Goal: Navigation & Orientation: Find specific page/section

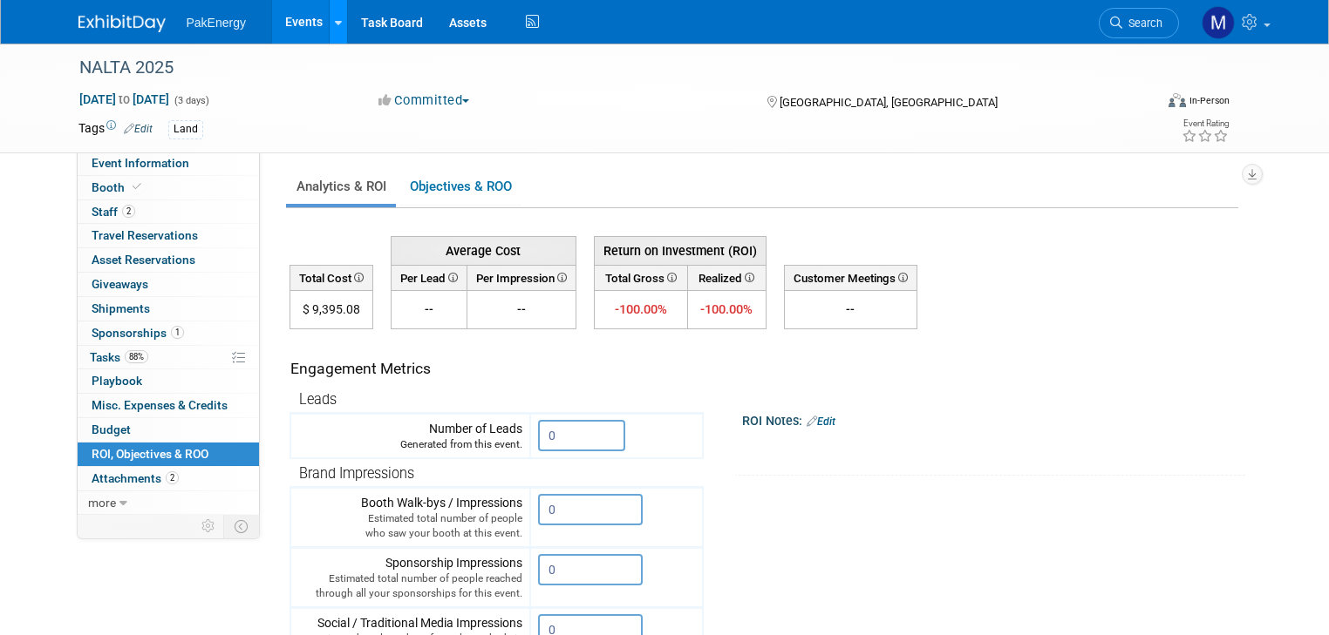
click at [335, 19] on icon at bounding box center [338, 22] width 7 height 11
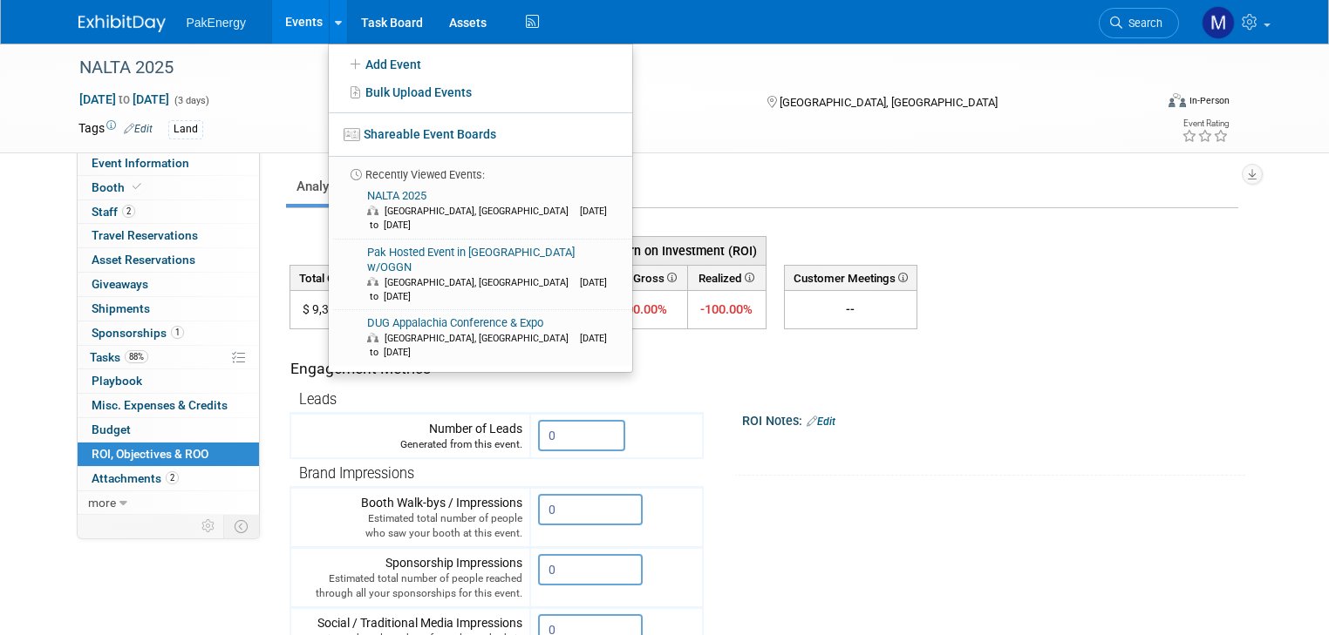
click at [274, 18] on link "Events" at bounding box center [304, 22] width 64 height 44
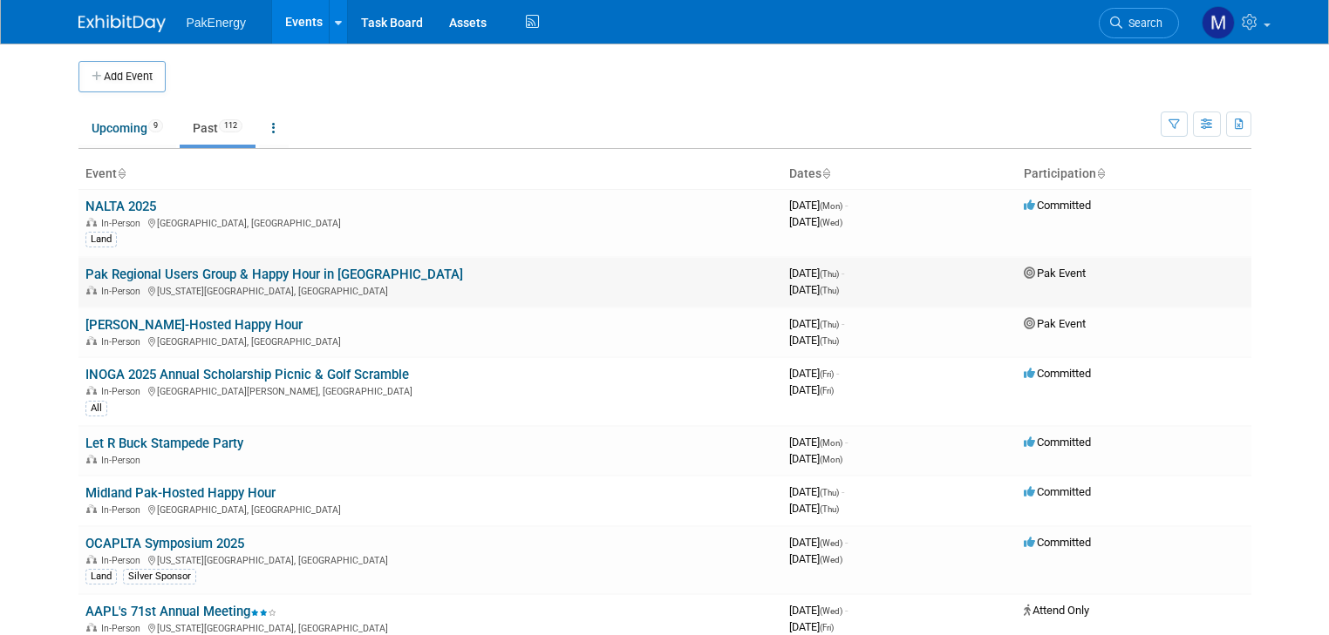
click at [188, 273] on link "Pak Regional Users Group & Happy Hour in [GEOGRAPHIC_DATA]" at bounding box center [273, 275] width 377 height 16
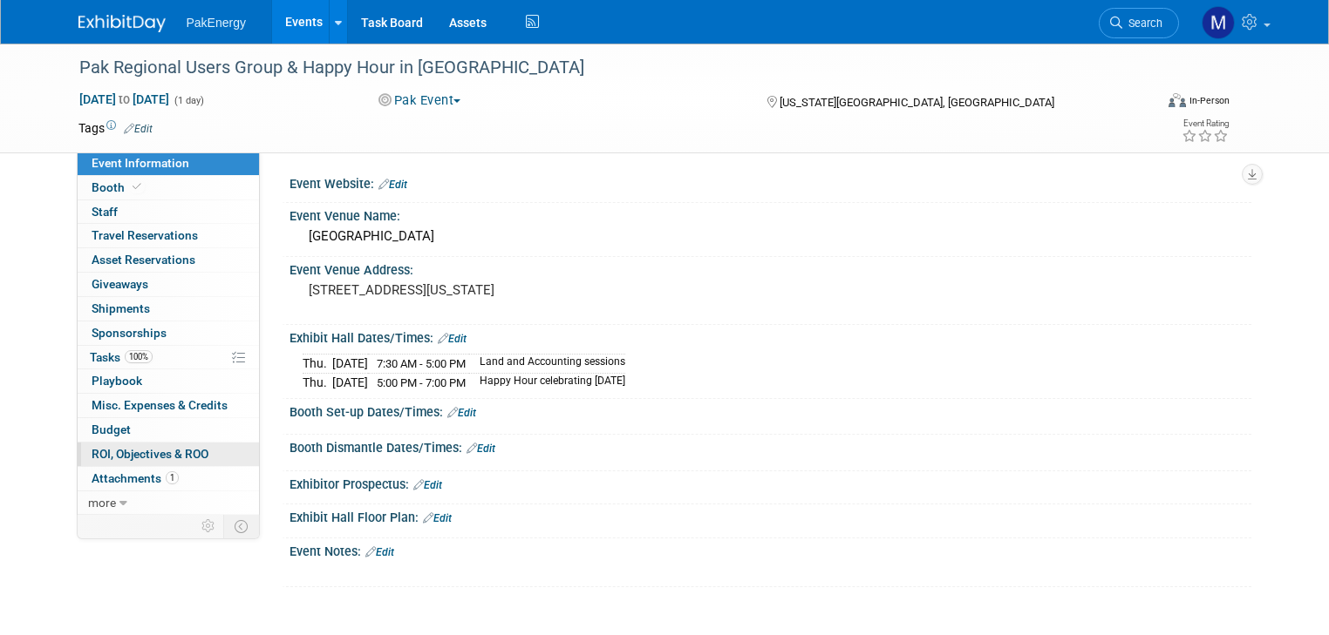
click at [122, 449] on span "ROI, Objectives & ROO 0" at bounding box center [150, 454] width 117 height 14
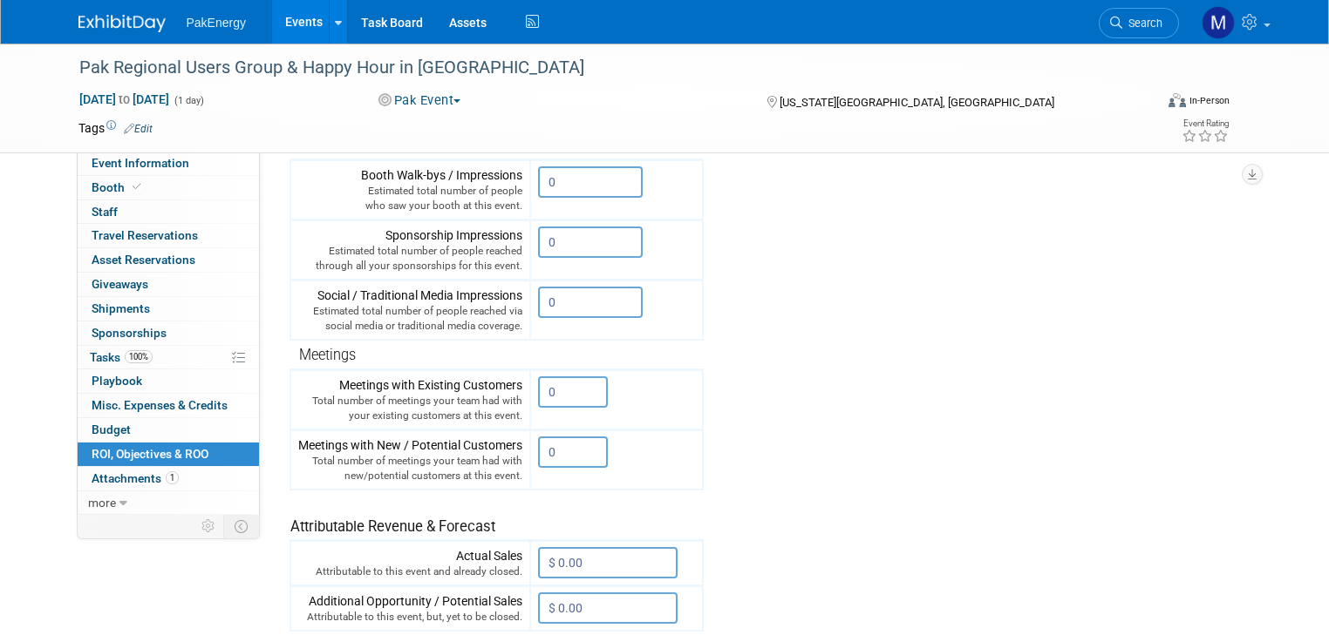
scroll to position [361, 0]
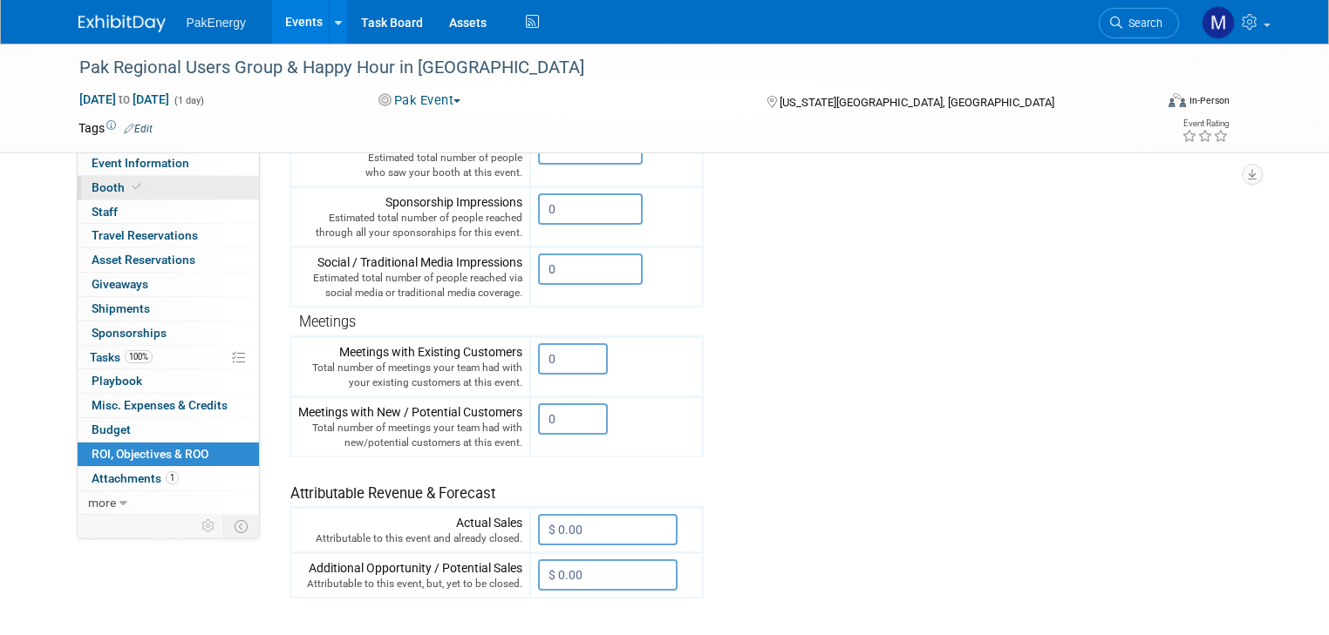
click at [98, 183] on span "Booth" at bounding box center [118, 187] width 53 height 14
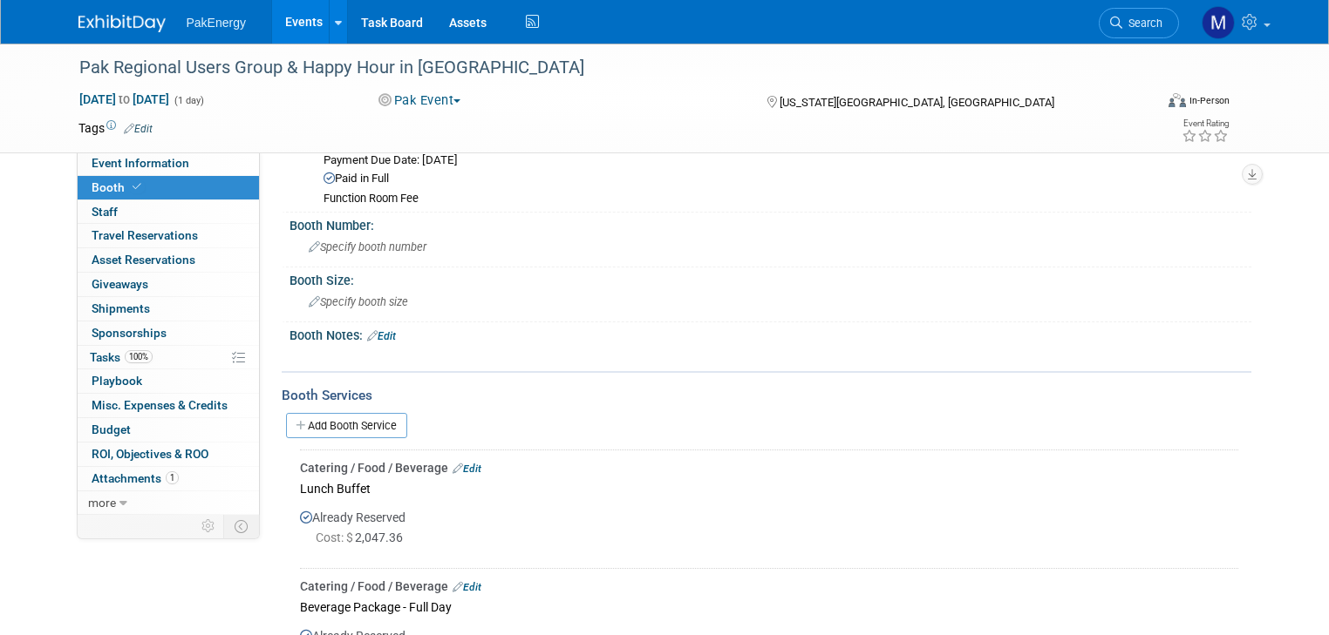
scroll to position [0, 0]
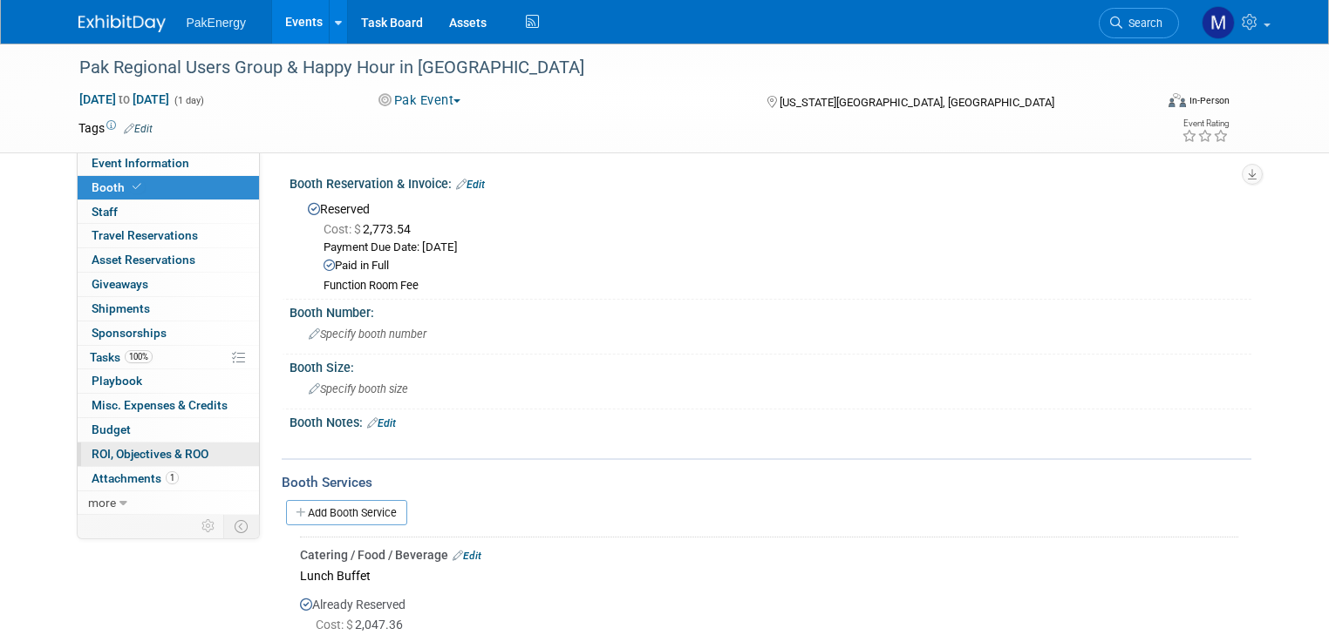
click at [115, 452] on span "ROI, Objectives & ROO 0" at bounding box center [150, 454] width 117 height 14
